Goal: Information Seeking & Learning: Learn about a topic

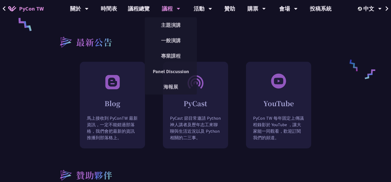
scroll to position [514, 0]
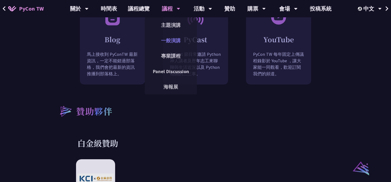
click at [174, 39] on link "一般演講" at bounding box center [171, 40] width 52 height 13
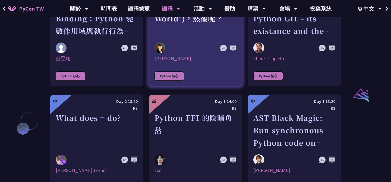
scroll to position [627, 0]
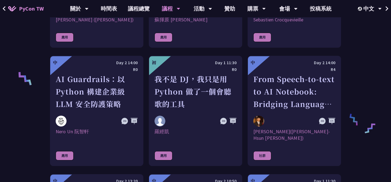
scroll to position [372, 0]
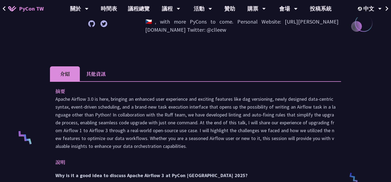
scroll to position [144, 0]
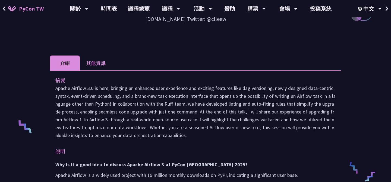
click at [205, 101] on p "Apache Airflow 3.0 is here, bringing an enhanced user experience and exciting f…" at bounding box center [195, 111] width 280 height 55
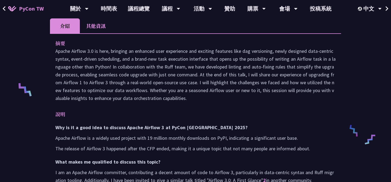
scroll to position [182, 0]
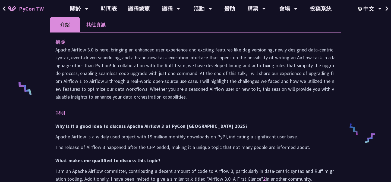
click at [157, 109] on p "說明" at bounding box center [189, 113] width 269 height 8
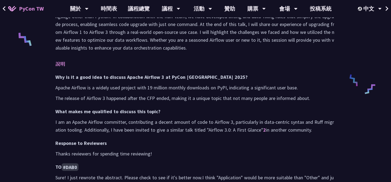
scroll to position [232, 0]
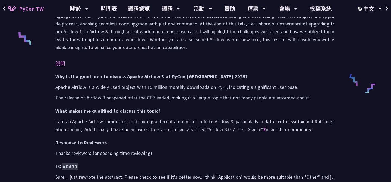
click at [195, 118] on p "I am an Apache Airflow committer, contributing a decent amount of code to Airfl…" at bounding box center [195, 126] width 280 height 16
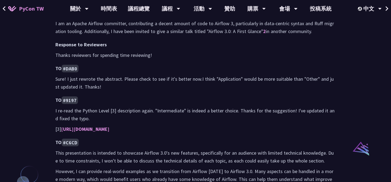
scroll to position [331, 0]
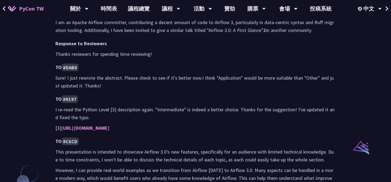
click at [74, 64] on code "#DAB0" at bounding box center [70, 68] width 17 height 8
click at [218, 106] on p "I re-read the Python Level [3] description again. "Intermediate" is indeed a be…" at bounding box center [195, 114] width 280 height 16
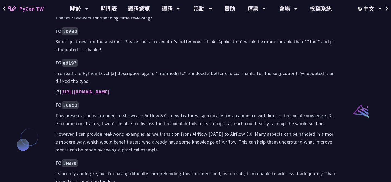
scroll to position [365, 0]
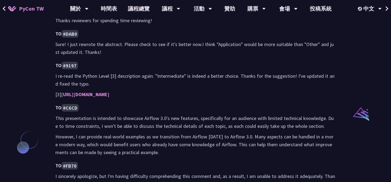
click at [147, 104] on h4 "TO #C6CD" at bounding box center [195, 108] width 280 height 8
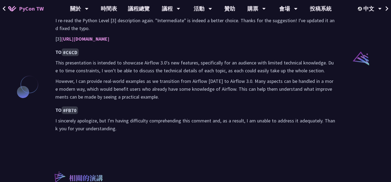
scroll to position [420, 0]
click at [144, 121] on p "I sincerely apologize, but I'm having difficulty comprehending this comment and…" at bounding box center [195, 126] width 280 height 16
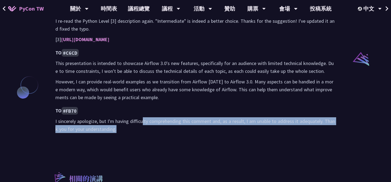
drag, startPoint x: 144, startPoint y: 121, endPoint x: 142, endPoint y: 113, distance: 7.2
click at [142, 118] on p "I sincerely apologize, but I'm having difficulty comprehending this comment and…" at bounding box center [195, 126] width 280 height 16
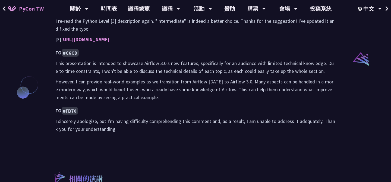
click at [69, 107] on code "#FB70" at bounding box center [70, 111] width 16 height 8
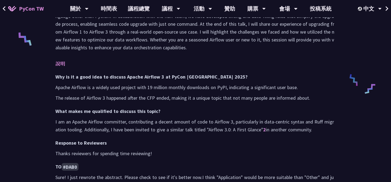
scroll to position [402, 0]
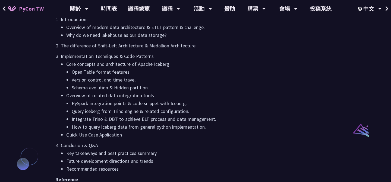
scroll to position [423, 0]
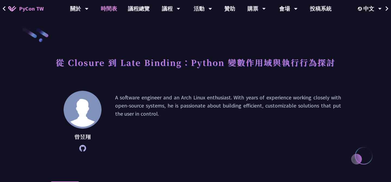
click at [107, 8] on link "時間表" at bounding box center [108, 8] width 27 height 17
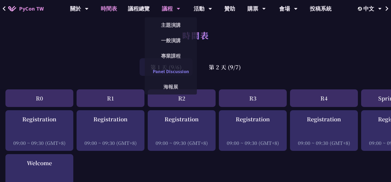
click at [174, 71] on link "Panel Discussion" at bounding box center [171, 71] width 52 height 13
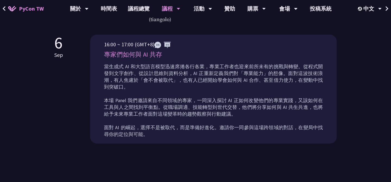
scroll to position [207, 0]
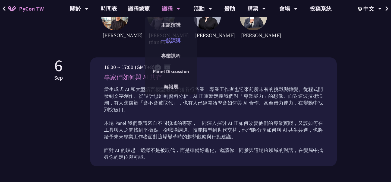
click at [175, 43] on link "一般演講" at bounding box center [171, 40] width 52 height 13
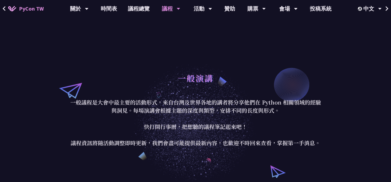
click at [303, 48] on div "一般演講 一般議程是大會中最主要的活動形式，來自台灣及世界各地的講者將分享他們在 Python 相關領域的經驗與洞見。每場演講會根據主題的深度與類型，安排不同…" at bounding box center [195, 109] width 391 height 152
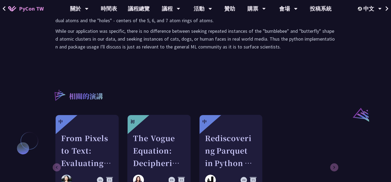
scroll to position [469, 0]
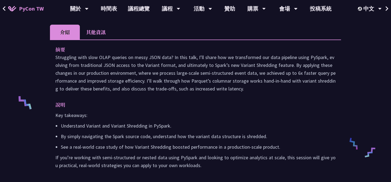
scroll to position [170, 0]
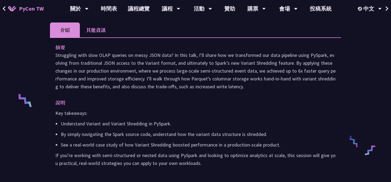
click at [265, 114] on p "Key takeaways:" at bounding box center [195, 113] width 280 height 8
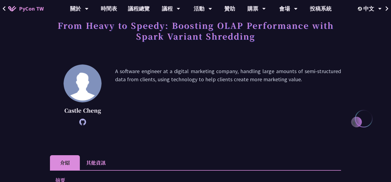
scroll to position [0, 0]
